Goal: Find specific page/section: Find specific page/section

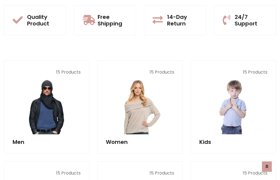
scroll to position [445, 0]
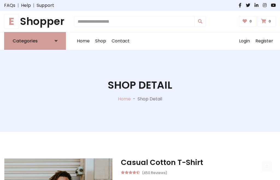
click at [35, 21] on h1 "E Shopper" at bounding box center [35, 21] width 62 height 12
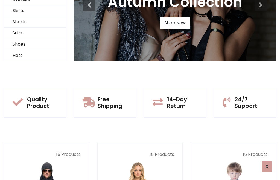
scroll to position [53, 0]
